Goal: Task Accomplishment & Management: Complete application form

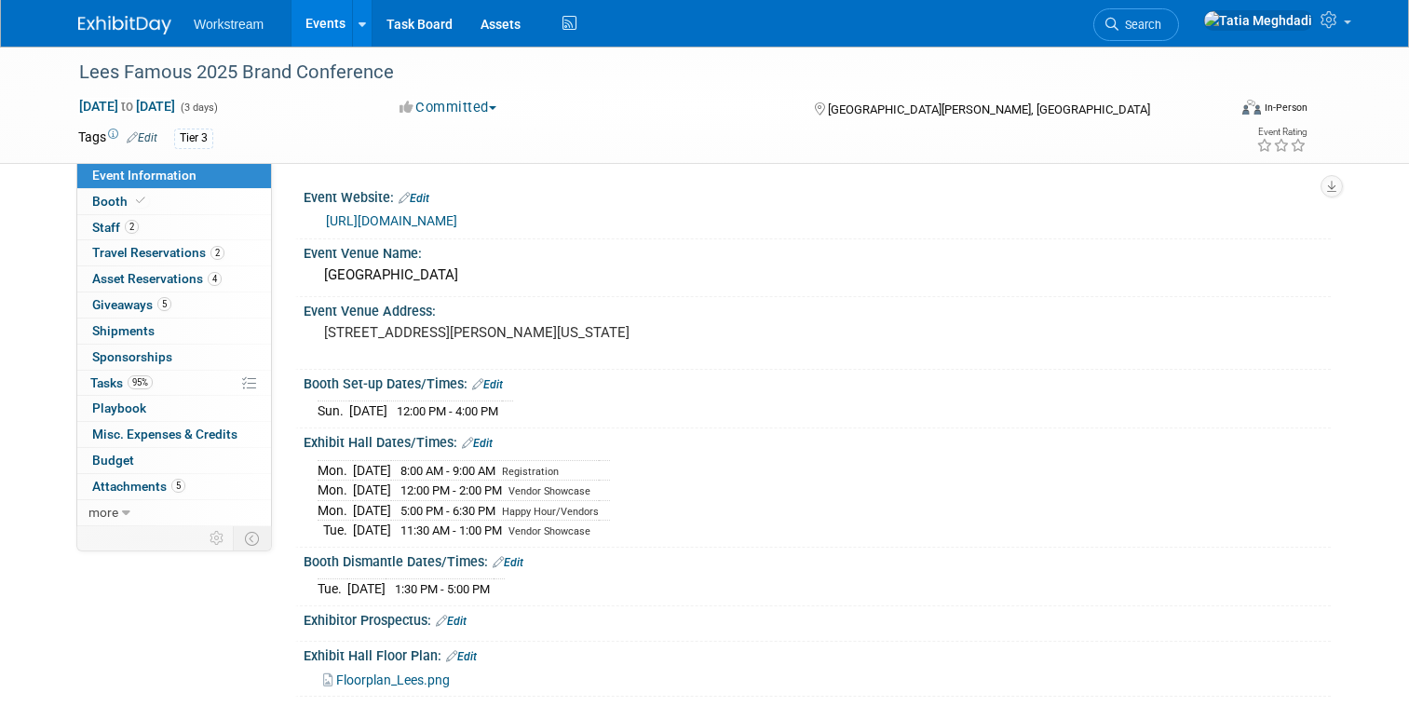
select select "Franchise"
select select "Restaurant"
select select "No"
select select "[PERSON_NAME]"
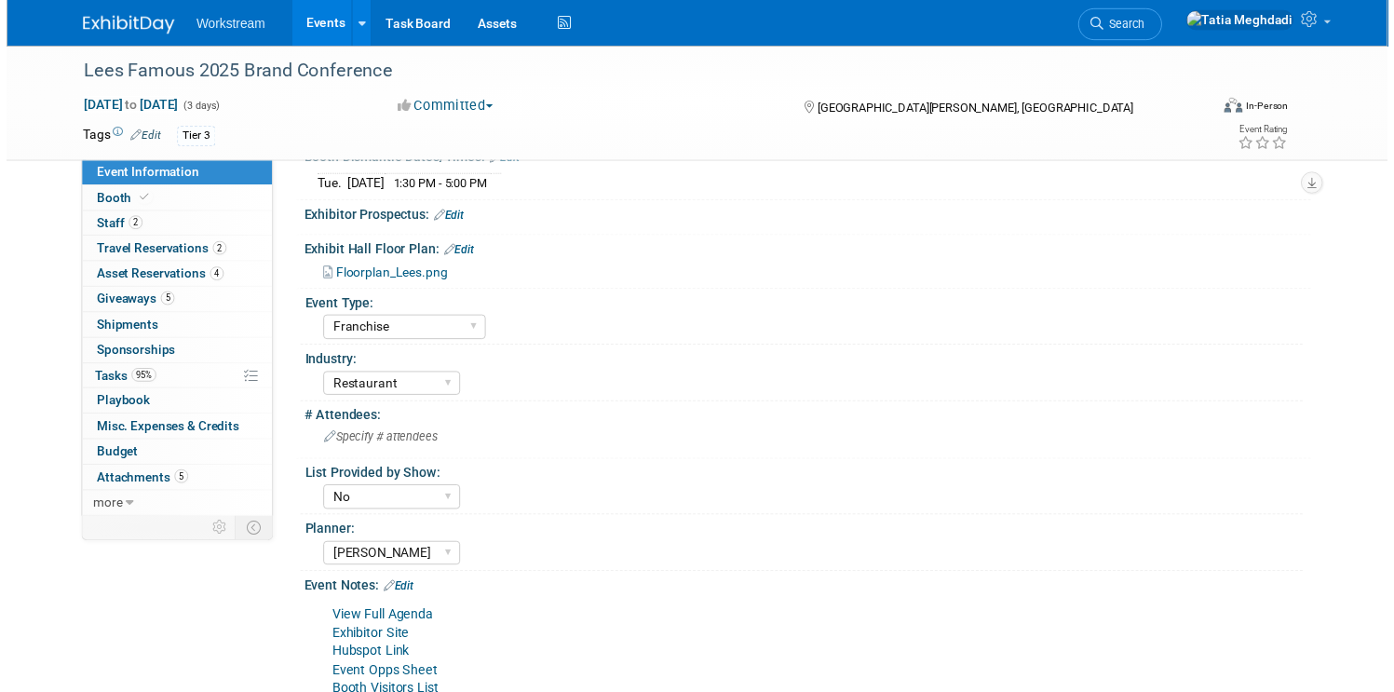
scroll to position [458, 0]
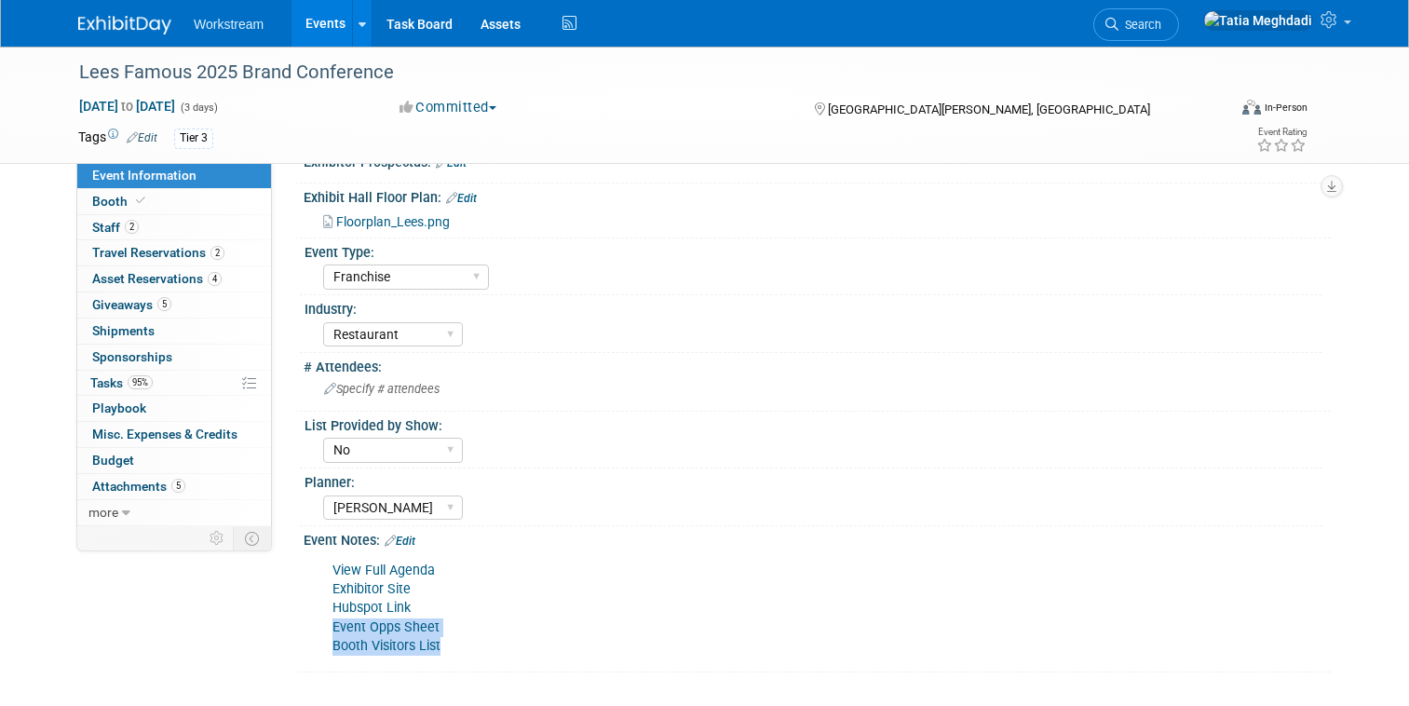
drag, startPoint x: 472, startPoint y: 648, endPoint x: 361, endPoint y: 628, distance: 112.7
click at [338, 630] on div "View Full Agenda Exhibitor Site Hubspot Link Event Opps Sheet Booth Visitors Li…" at bounding box center [725, 608] width 812 height 112
click at [316, 630] on div "View Full Agenda Exhibitor Site Hubspot Link Event Opps Sheet Booth Visitors Li…" at bounding box center [817, 607] width 1027 height 118
drag, startPoint x: 331, startPoint y: 624, endPoint x: 461, endPoint y: 645, distance: 132.1
click at [461, 645] on div "View Full Agenda Exhibitor Site Hubspot Link Event Opps Sheet Booth Visitors Li…" at bounding box center [725, 608] width 812 height 112
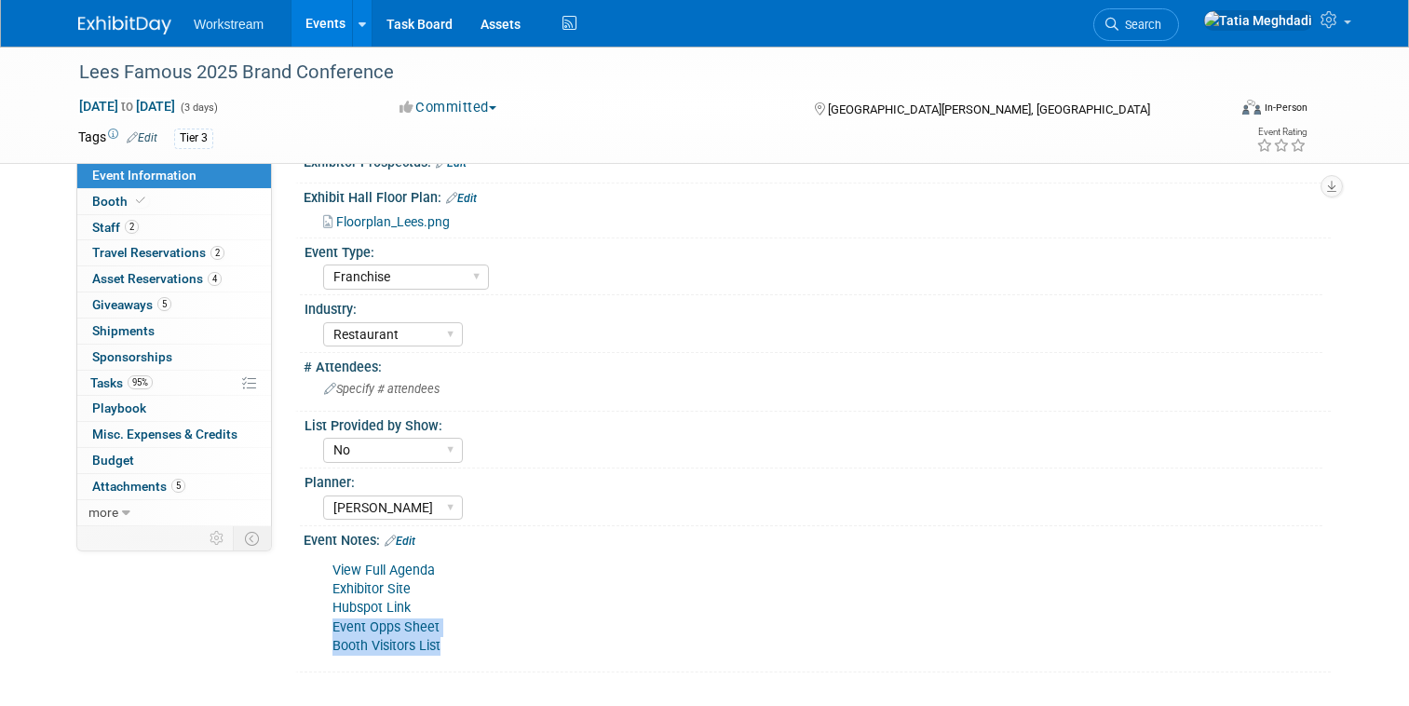
copy div "Event Opps Sheet Booth Visitors List"
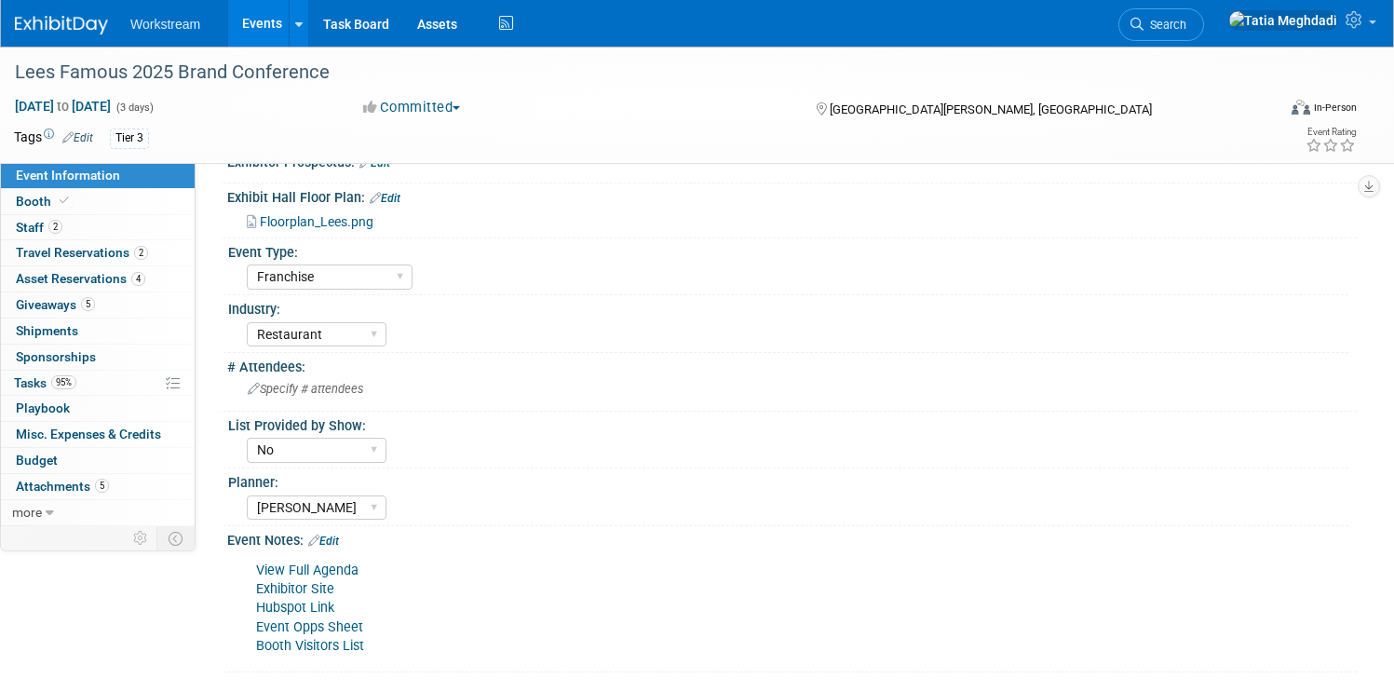
click at [492, 618] on div "View Full Agenda Exhibitor Site Hubspot Link Event Opps Sheet Booth Visitors Li…" at bounding box center [691, 608] width 897 height 112
click at [239, 35] on link "Events" at bounding box center [262, 23] width 68 height 47
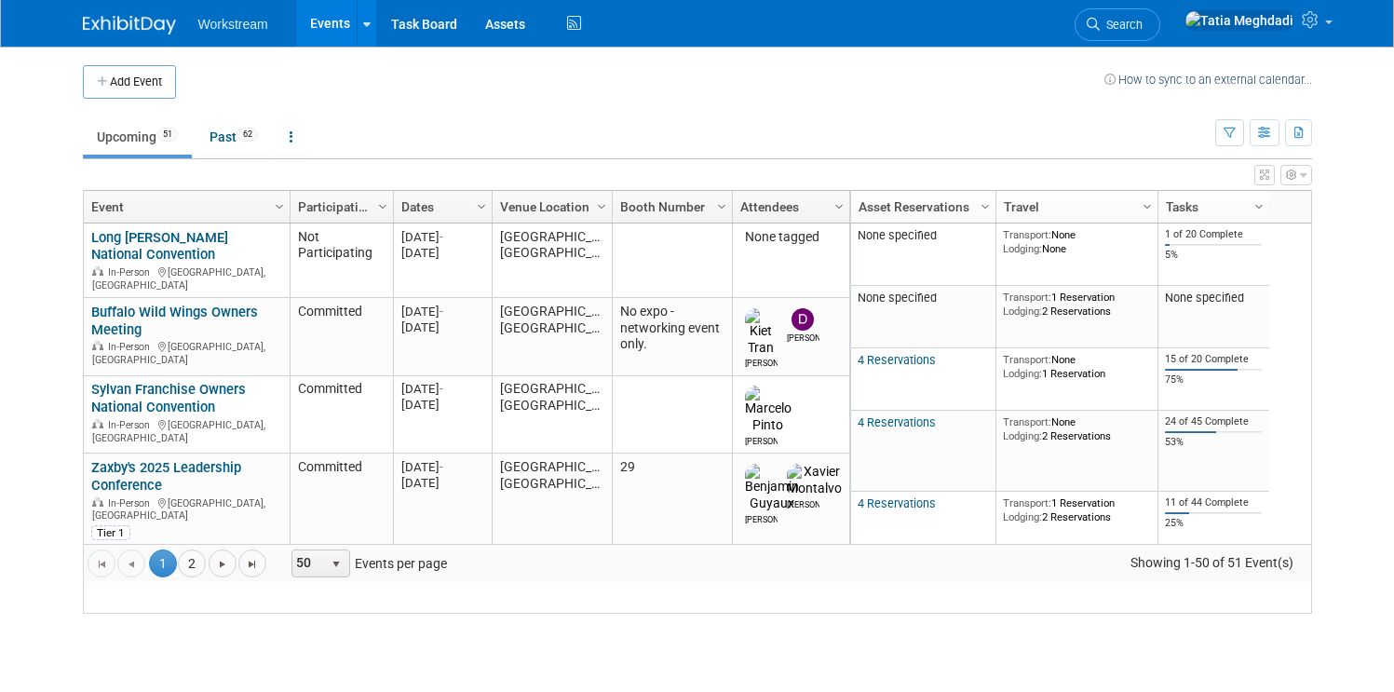
click at [275, 28] on li "Workstream" at bounding box center [246, 17] width 97 height 27
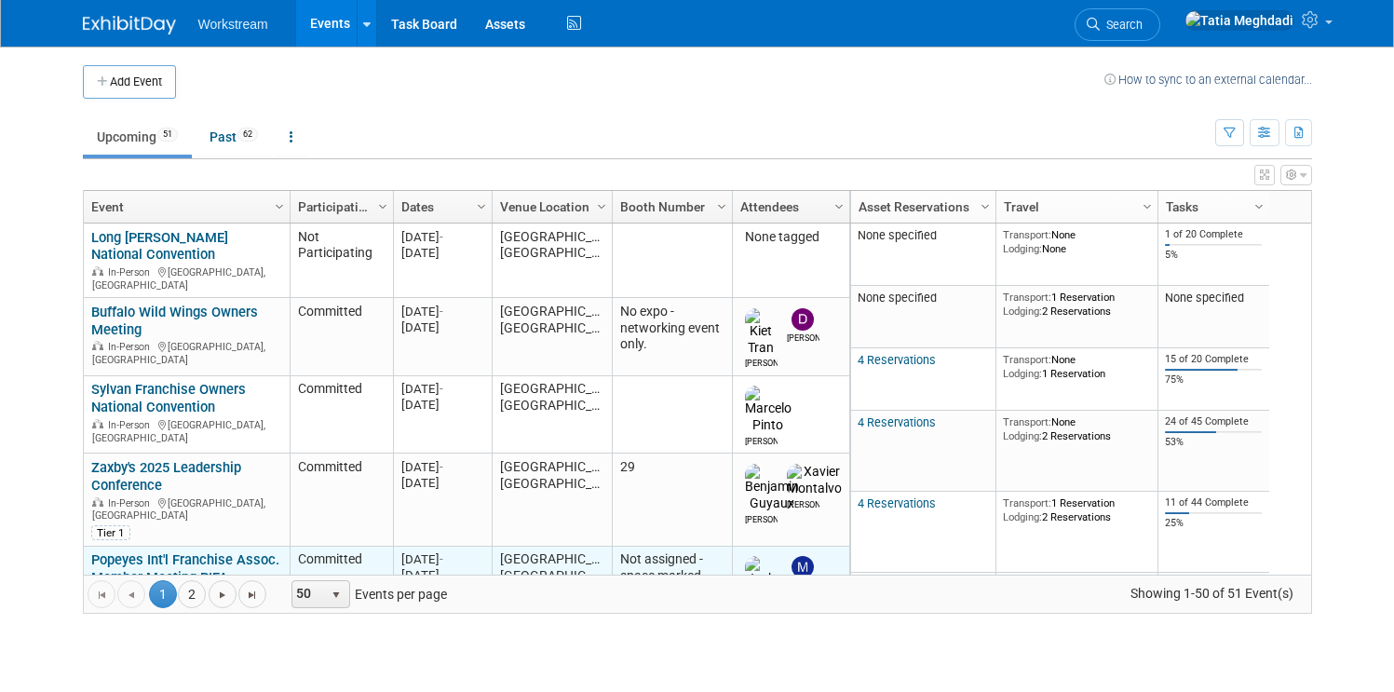
click at [156, 551] on link "Popeyes Int'l Franchise Assoc. Member Meeting PIFA" at bounding box center [185, 568] width 188 height 34
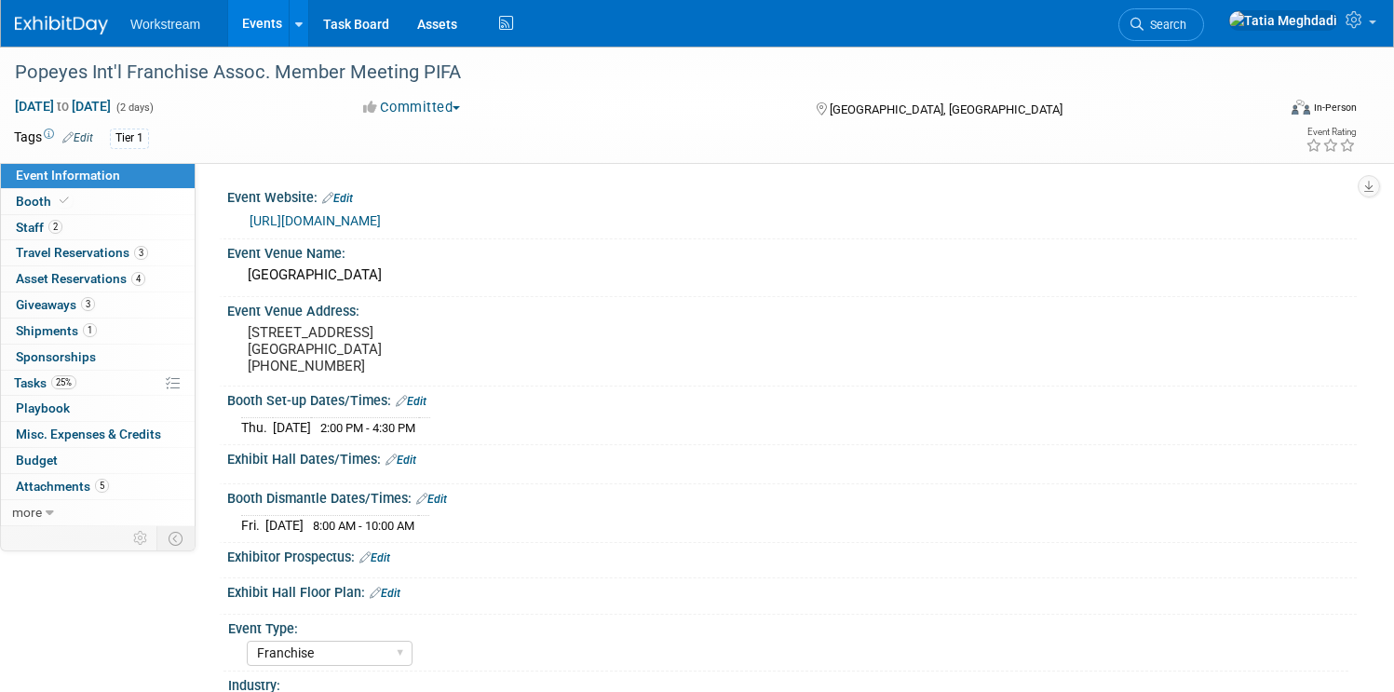
select select "Franchise"
select select "Restaurant"
select select "No"
select select "[PERSON_NAME]"
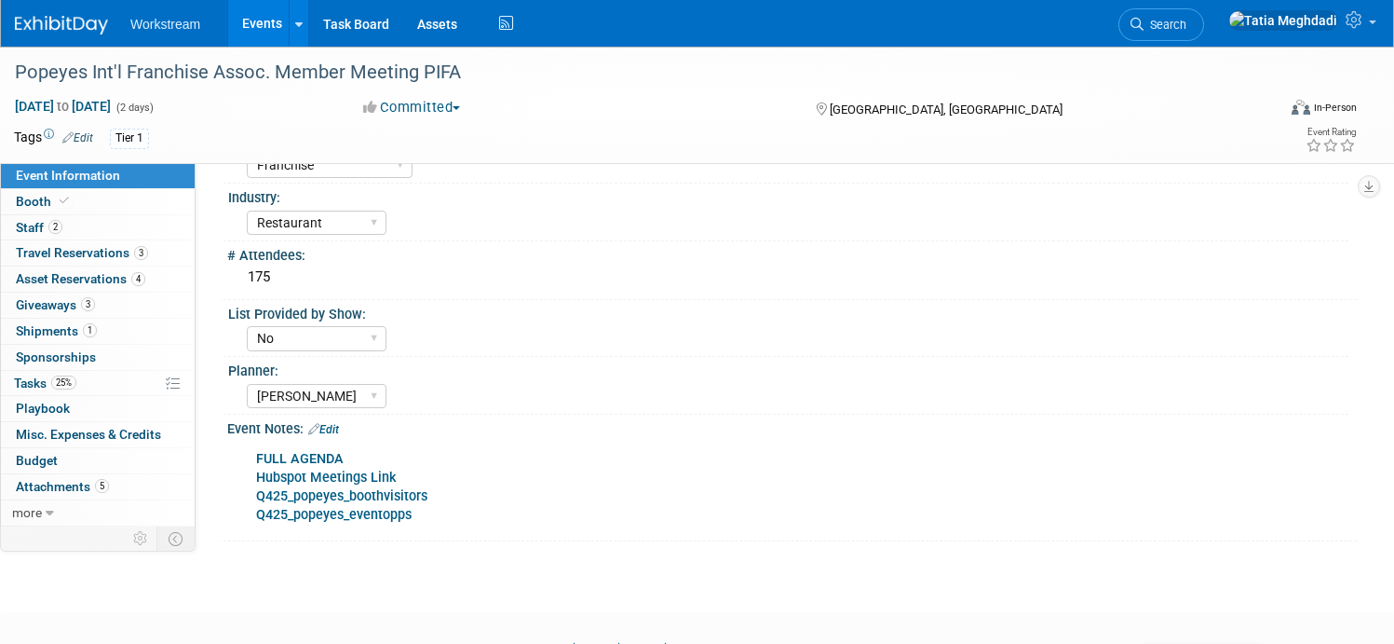
scroll to position [508, 0]
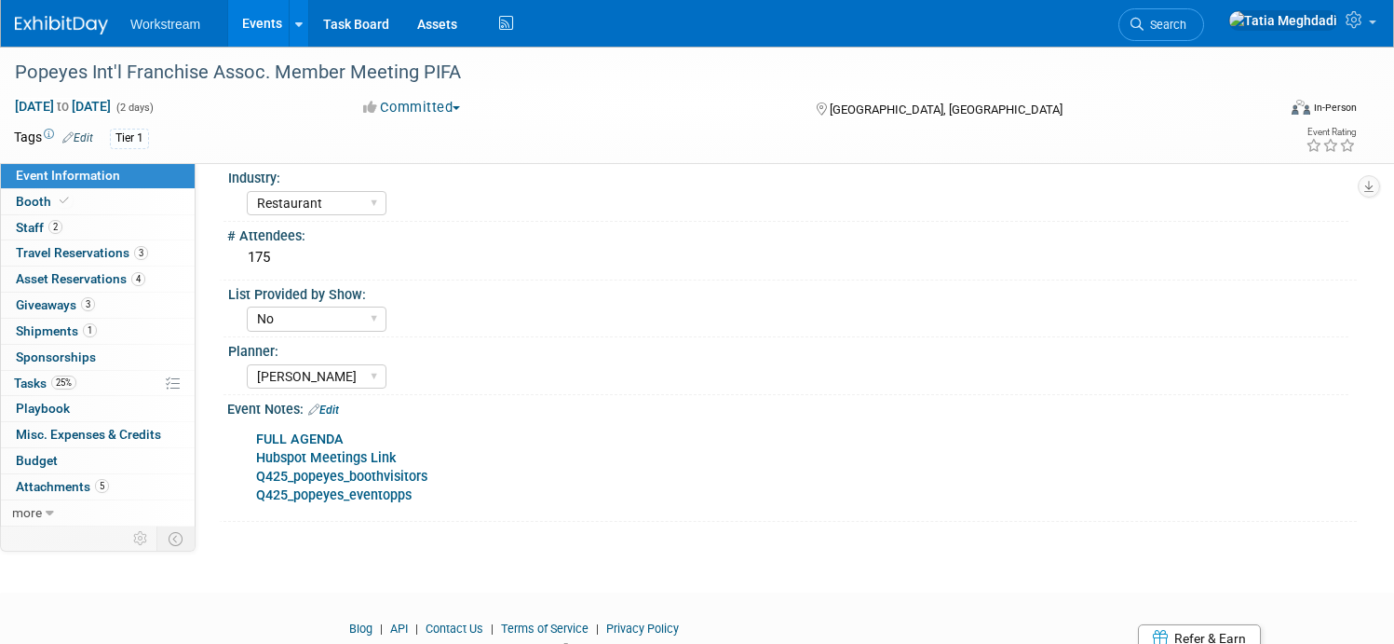
click at [354, 475] on b "Q425_popeyes_boothvisitors" at bounding box center [341, 477] width 171 height 16
click at [97, 249] on span "Travel Reservations 3" at bounding box center [82, 252] width 132 height 15
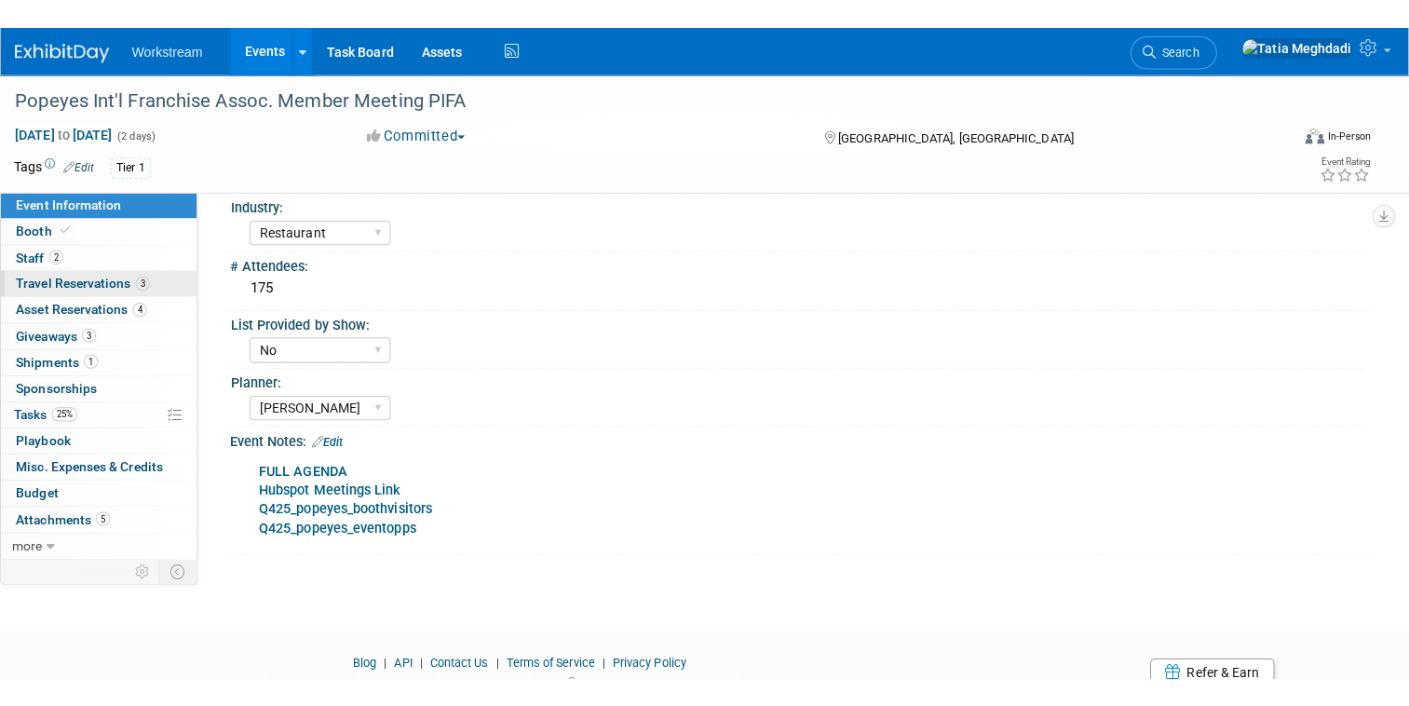
scroll to position [0, 0]
